Goal: Information Seeking & Learning: Learn about a topic

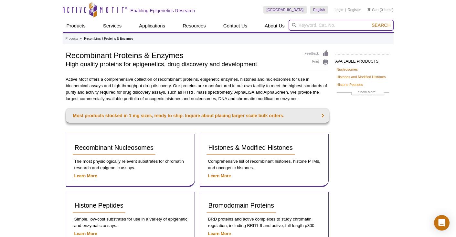
click at [333, 26] on input "search" at bounding box center [341, 25] width 105 height 11
type input "H3K4me1"
click at [370, 22] on button "Search" at bounding box center [381, 25] width 23 height 6
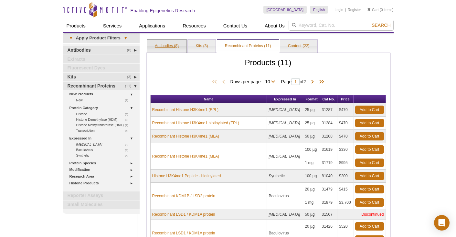
click at [166, 50] on link "Antibodies (8)" at bounding box center [166, 46] width 39 height 13
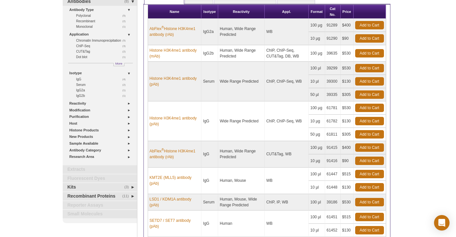
scroll to position [31, 0]
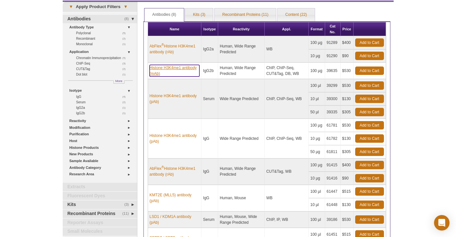
click at [177, 69] on link "Histone H3K4me1 antibody (mAb)" at bounding box center [175, 71] width 50 height 12
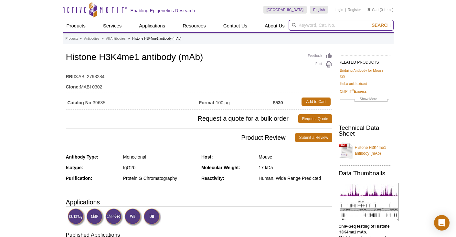
click at [321, 27] on input "search" at bounding box center [341, 25] width 105 height 11
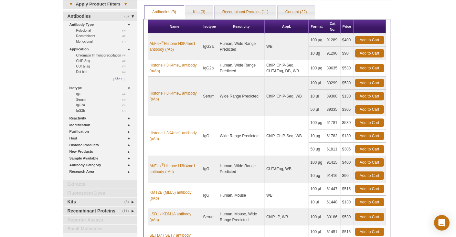
scroll to position [36, 0]
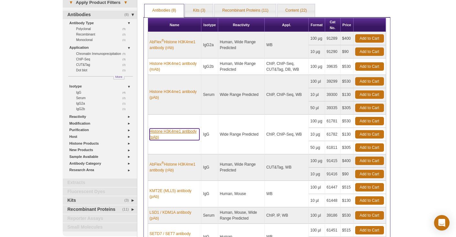
click at [167, 132] on link "Histone H3K4me1 antibody (pAb)" at bounding box center [175, 135] width 50 height 12
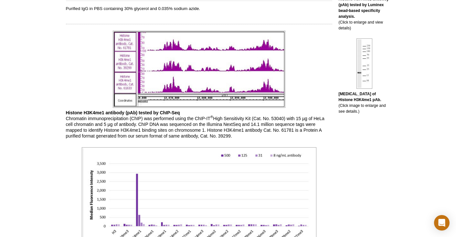
scroll to position [277, 0]
